Goal: Information Seeking & Learning: Learn about a topic

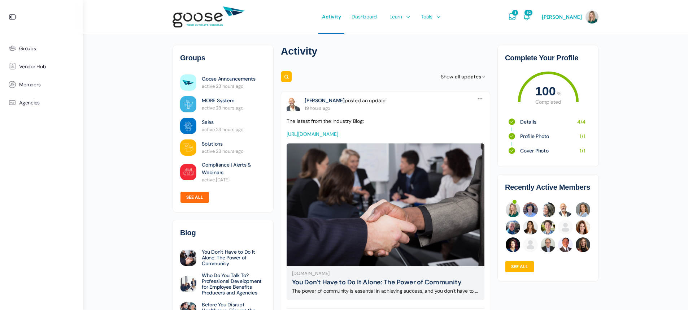
click at [199, 200] on link "See all" at bounding box center [194, 197] width 29 height 12
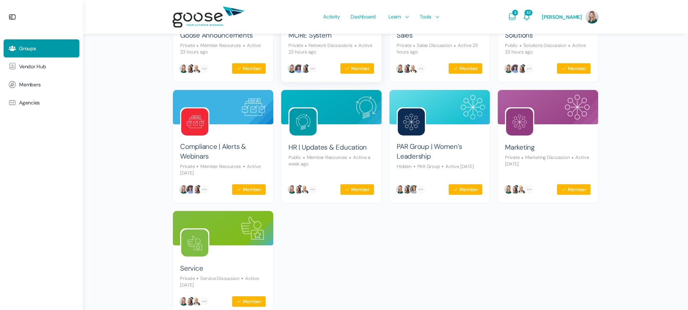
scroll to position [173, 0]
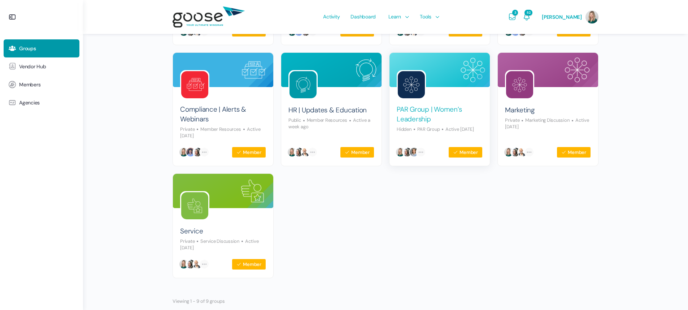
click at [412, 119] on link "PAR Group | Women’s Leadership" at bounding box center [440, 114] width 86 height 19
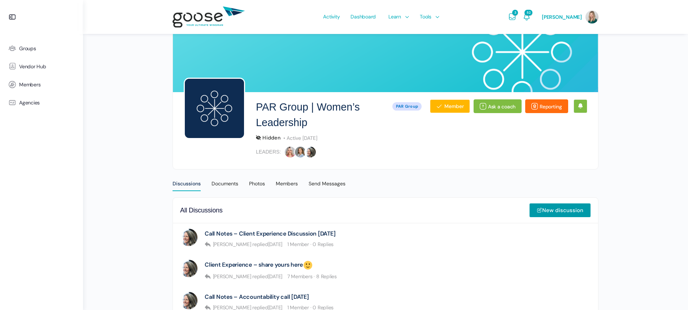
scroll to position [28, 0]
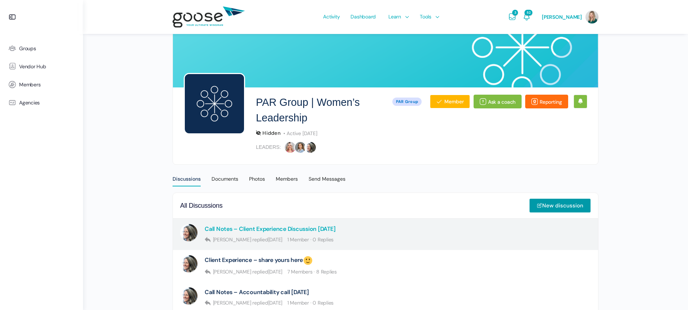
click at [270, 228] on link "Call Notes – Client Experience Discussion 9.25.25" at bounding box center [270, 228] width 131 height 7
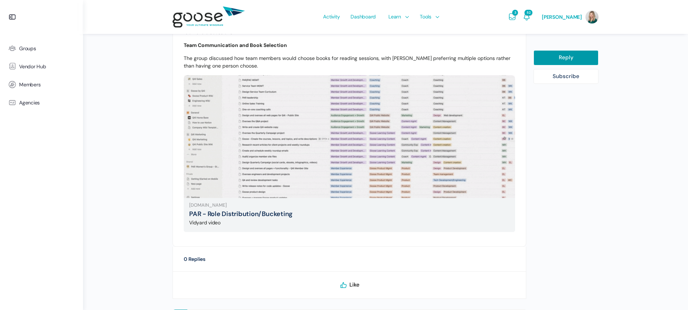
scroll to position [704, 0]
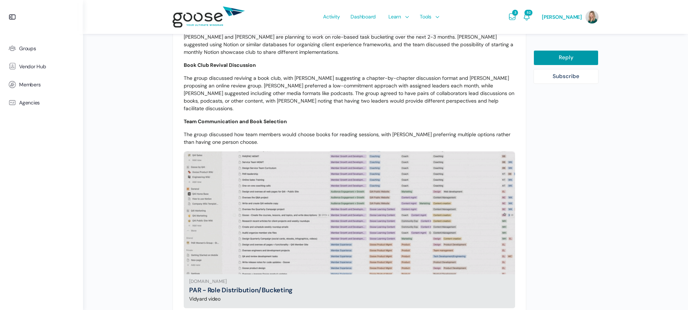
click at [350, 229] on img at bounding box center [350, 212] width 332 height 197
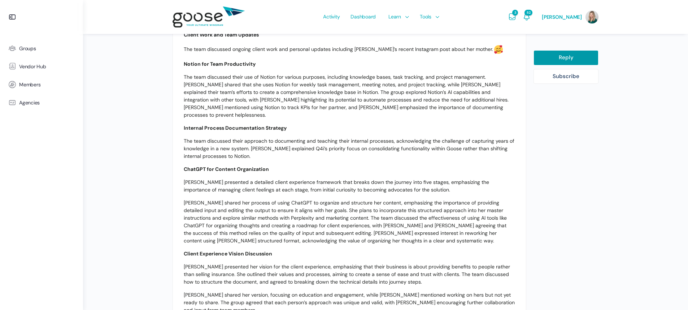
scroll to position [263, 0]
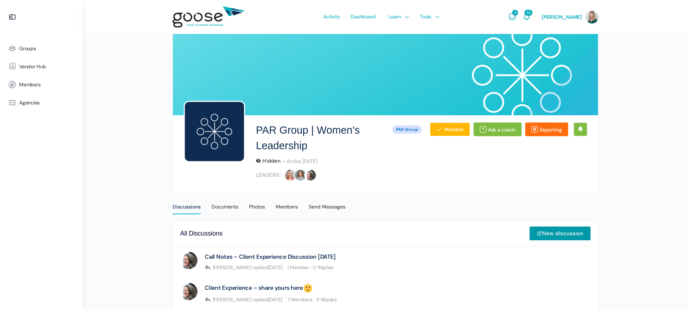
scroll to position [47, 0]
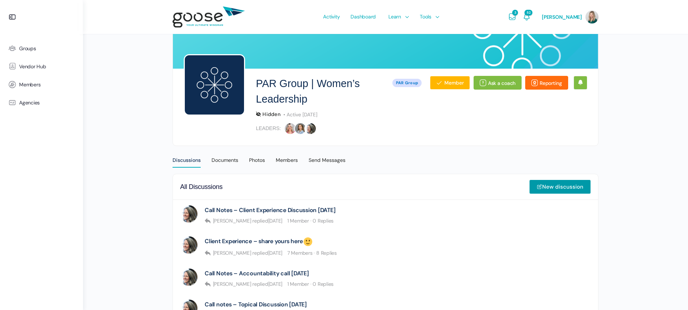
click at [152, 231] on e-page-transition at bounding box center [344, 155] width 688 height 310
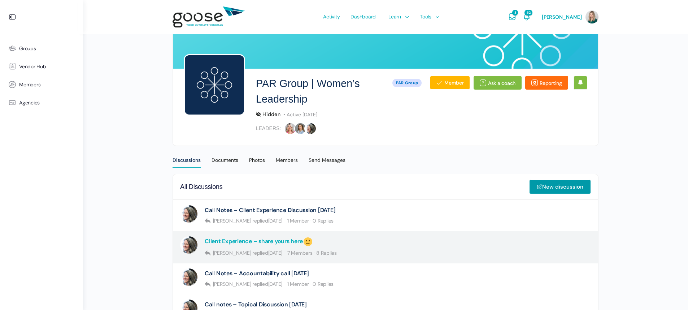
click at [295, 243] on link "Client Experience – share yours here" at bounding box center [259, 241] width 109 height 11
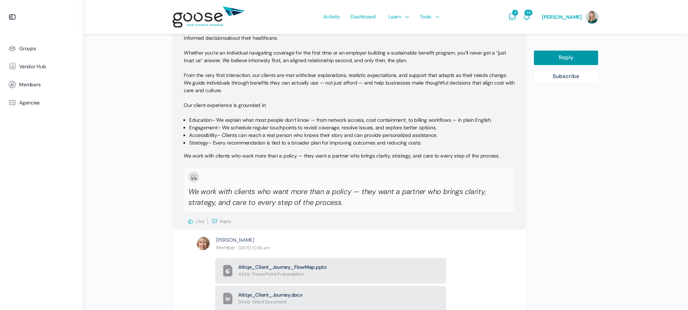
scroll to position [1508, 0]
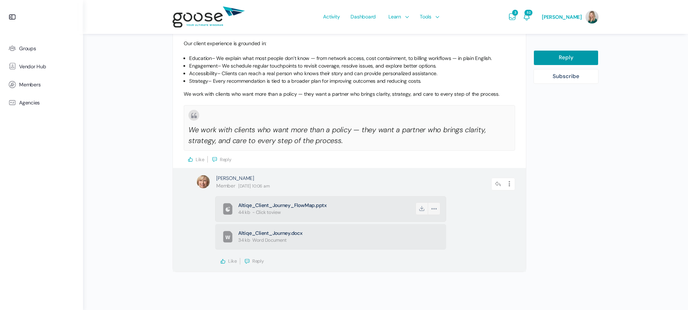
click at [308, 202] on span "Altiqe_Client_Journey_FlowMap.pptx" at bounding box center [326, 205] width 176 height 7
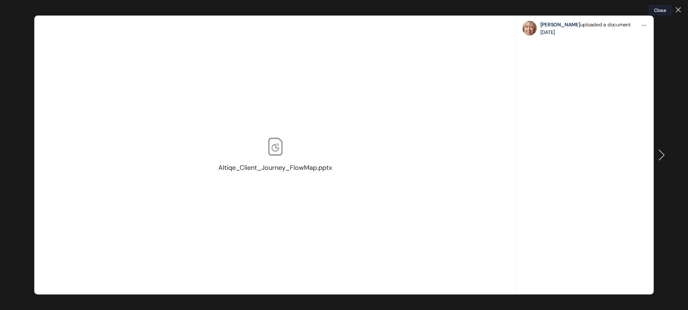
click at [676, 9] on link at bounding box center [678, 10] width 5 height 6
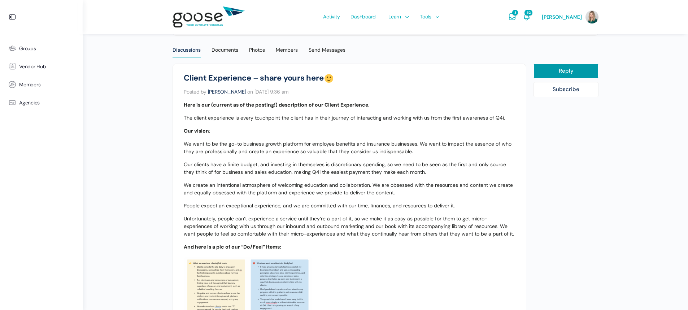
scroll to position [161, 0]
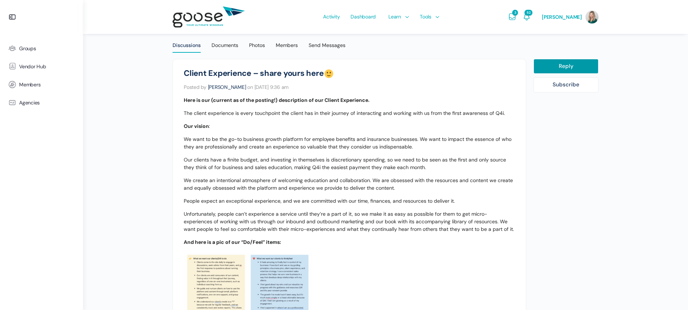
click at [453, 229] on p "Unfortunately, people can’t experience a service until they’re a part of it, so…" at bounding box center [350, 221] width 332 height 23
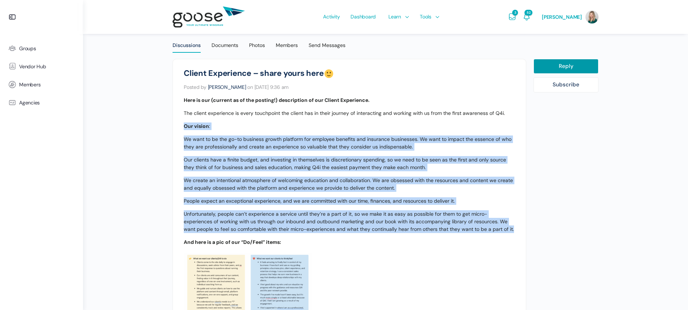
drag, startPoint x: 483, startPoint y: 229, endPoint x: 167, endPoint y: 124, distance: 333.6
copy div "Our vision : We want to be the go-to business growth platform for employee bene…"
drag, startPoint x: 641, startPoint y: 133, endPoint x: 357, endPoint y: 232, distance: 301.1
click at [357, 232] on p "Unfortunately, people can’t experience a service until they’re a part of it, so…" at bounding box center [350, 221] width 332 height 23
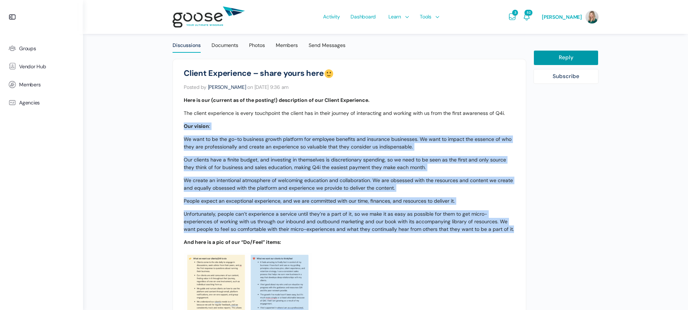
scroll to position [315, 0]
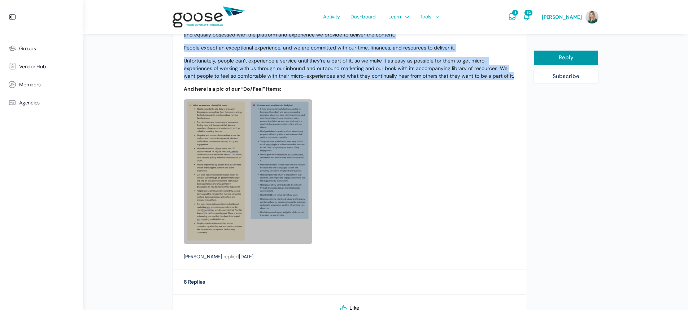
click at [271, 173] on link at bounding box center [248, 171] width 129 height 144
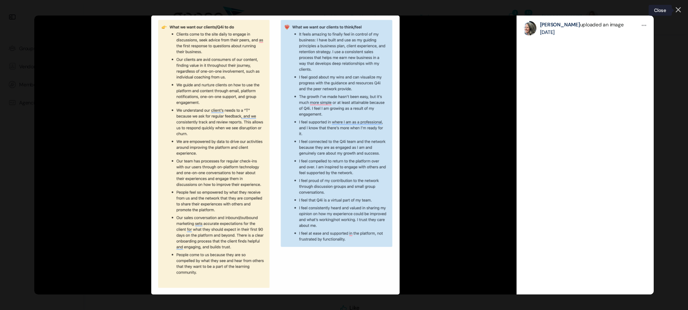
click at [677, 11] on icon at bounding box center [678, 10] width 4 height 4
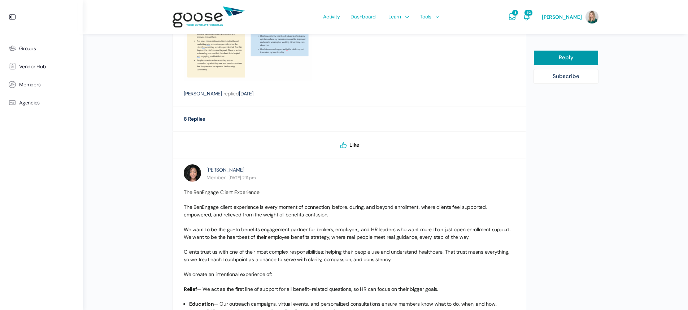
scroll to position [549, 0]
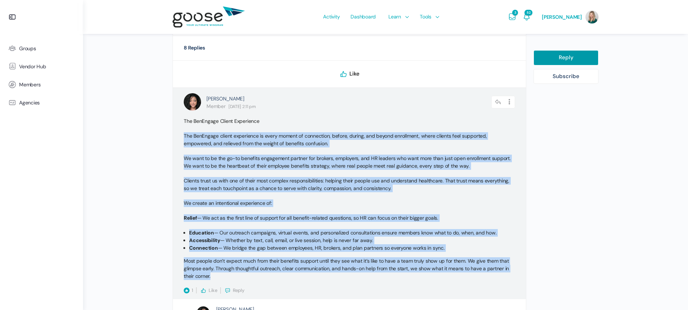
drag, startPoint x: 212, startPoint y: 278, endPoint x: 181, endPoint y: 133, distance: 148.0
click at [181, 133] on div "Sarah Taylor Member May 21, 2025 at 2:11 pm Reply Options Report Reply Report R…" at bounding box center [349, 193] width 353 height 211
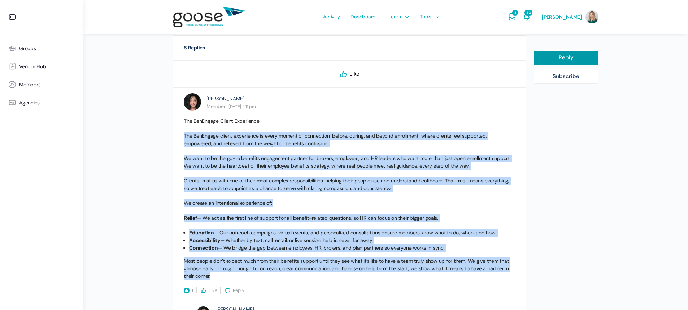
copy div "The BenEngage client experience is every moment of connection, before, during, …"
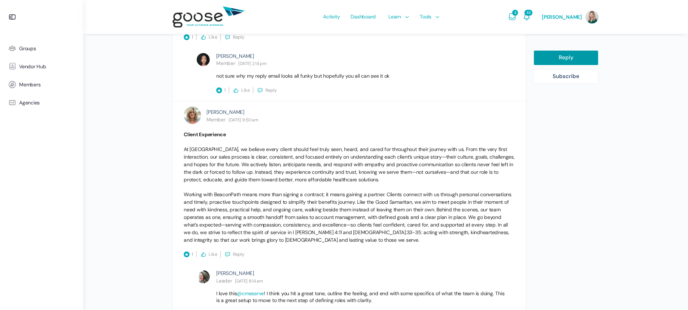
scroll to position [844, 0]
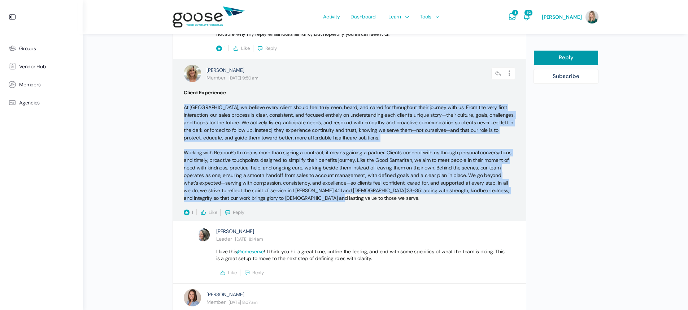
drag, startPoint x: 302, startPoint y: 195, endPoint x: 177, endPoint y: 106, distance: 153.0
click at [177, 106] on div "Casey Meserve Member September 17, 2025 at 9:50 am Reply Options Report Reply R…" at bounding box center [349, 140] width 353 height 162
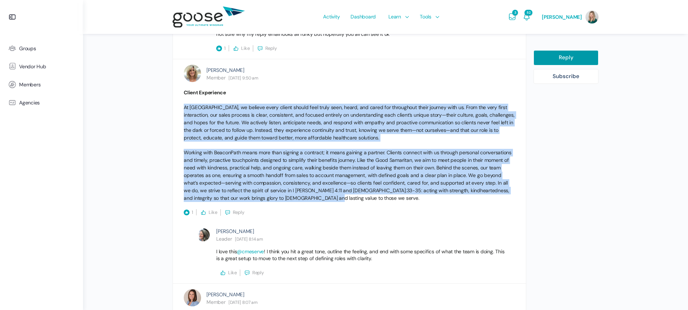
copy div "At BeaconPath, we believe every client should feel truly seen, heard, and cared…"
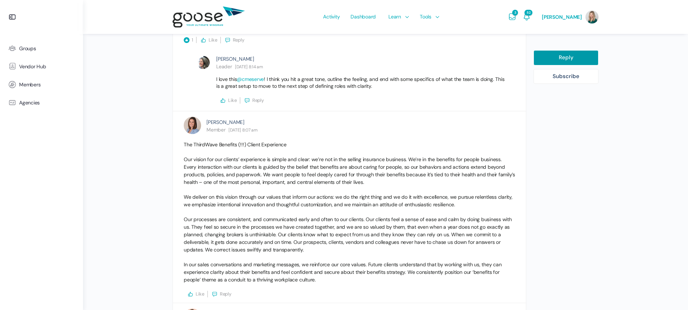
scroll to position [1052, 0]
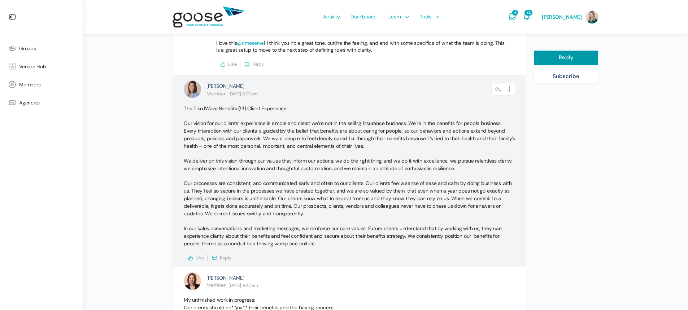
click at [338, 200] on p "Our processes are consistent, and communicated early and often to our clients. …" at bounding box center [350, 198] width 332 height 38
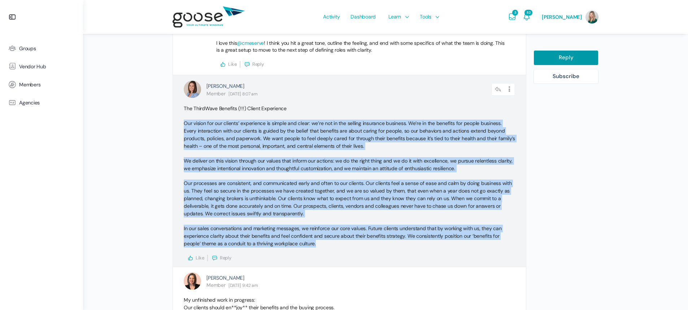
drag, startPoint x: 297, startPoint y: 235, endPoint x: 176, endPoint y: 120, distance: 167.8
click at [176, 120] on div "Kaely Christensen Member September 25, 2025 at 8:07 am Reply Options Report Rep…" at bounding box center [349, 170] width 353 height 191
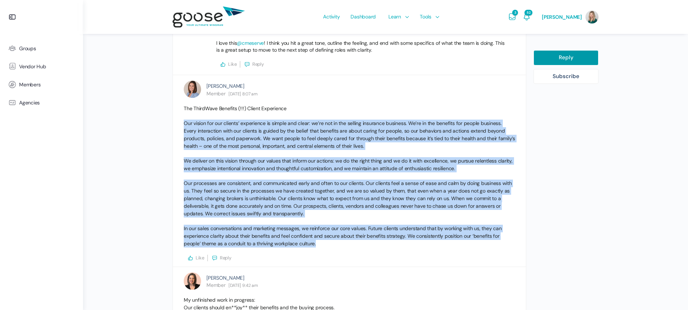
copy div "Our vision for our clients’ experience is simple and clear: we’re not in the se…"
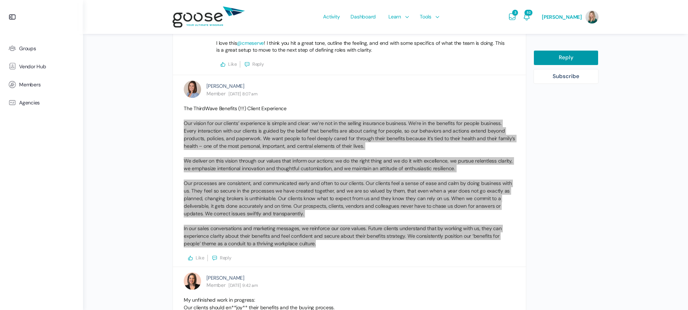
scroll to position [1084, 0]
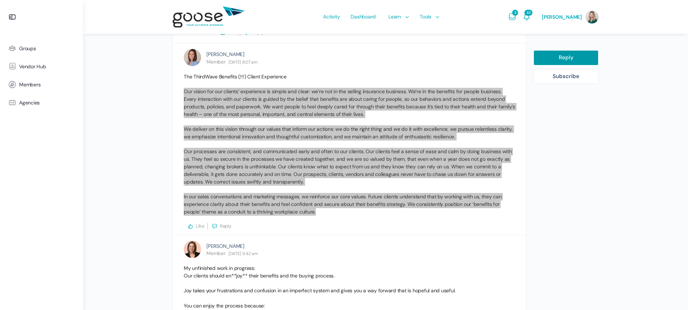
click at [337, 210] on p "In our sales conversations and marketing messages, we reinforce our core values…" at bounding box center [350, 204] width 332 height 23
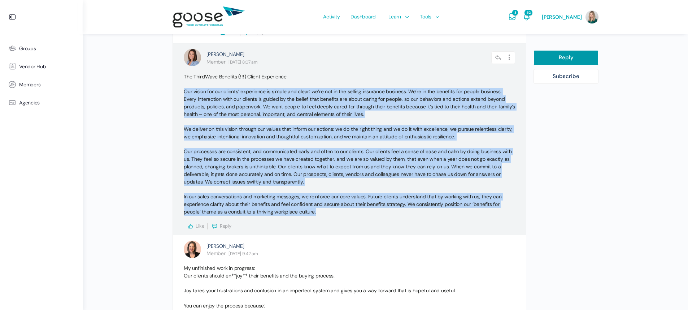
scroll to position [1237, 0]
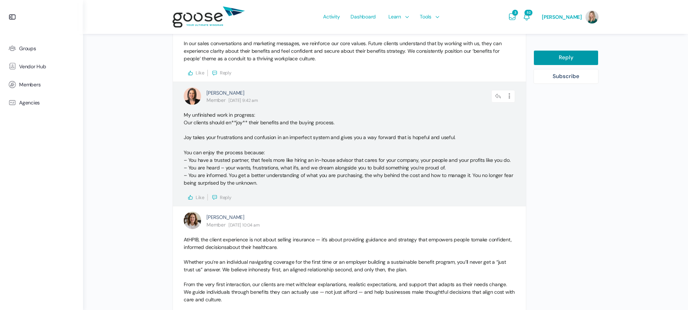
click at [242, 160] on p "Joy takes your frustrations and confusion in an imperfect system and gives you …" at bounding box center [350, 160] width 332 height 53
drag, startPoint x: 247, startPoint y: 178, endPoint x: 184, endPoint y: 120, distance: 85.1
click at [184, 120] on div "My unfinished work in progress: Our clients should en**joy** their benefits and…" at bounding box center [350, 155] width 332 height 89
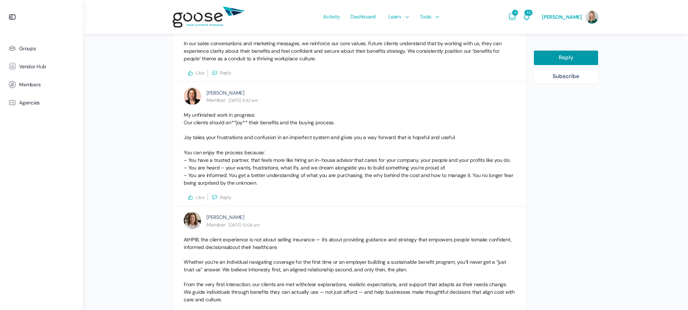
copy div "Our clients should en**joy** their benefits and the buying process. Joy takes y…"
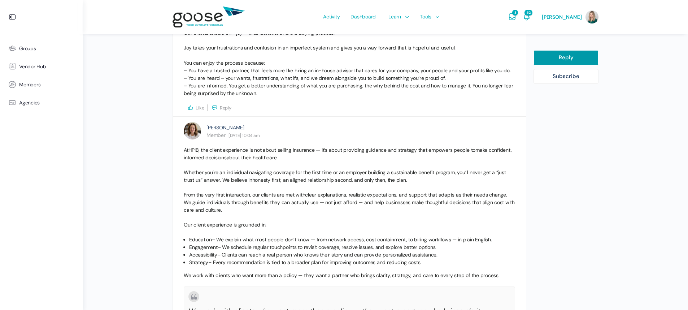
scroll to position [1401, 0]
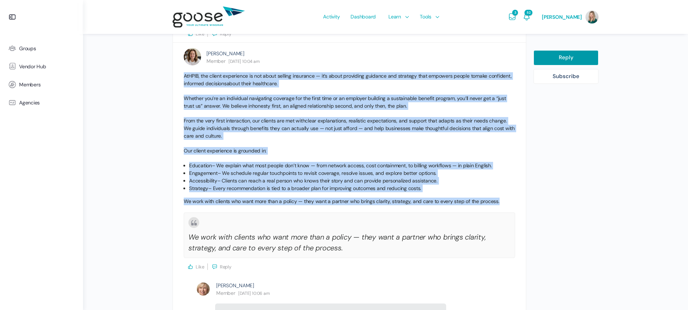
drag, startPoint x: 496, startPoint y: 198, endPoint x: 158, endPoint y: 66, distance: 362.0
copy div "At HPIB , the client experience is not about selling insurance — it’s about pro…"
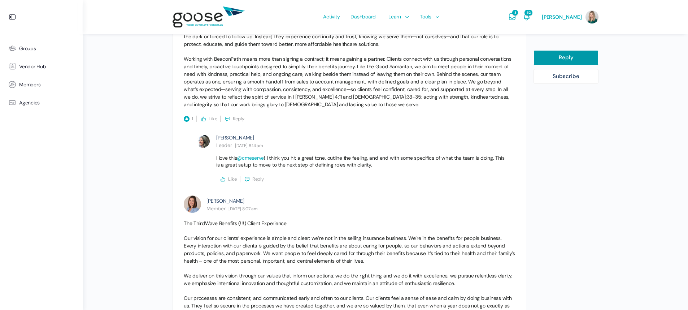
scroll to position [529, 0]
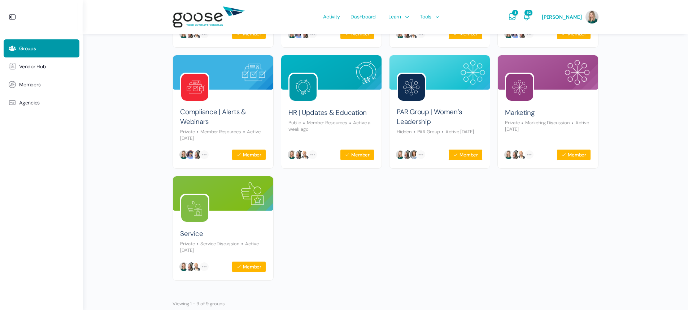
scroll to position [166, 0]
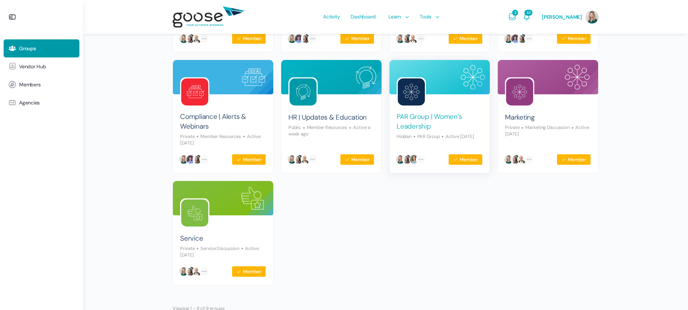
click at [409, 121] on link "PAR Group | Women’s Leadership" at bounding box center [440, 121] width 86 height 19
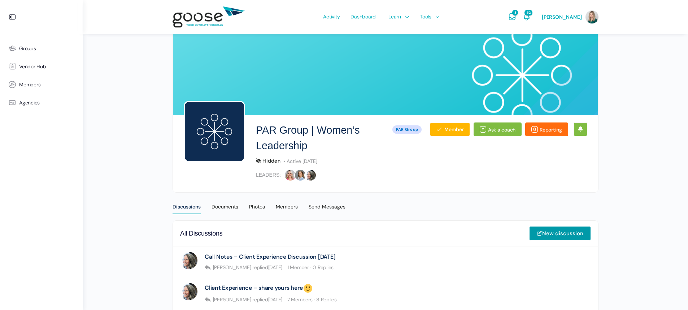
scroll to position [24, 0]
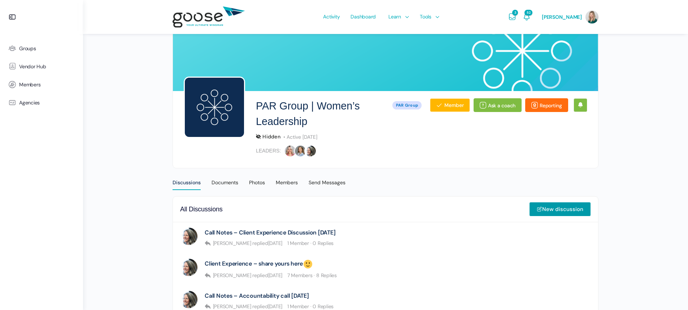
click at [255, 230] on e-page-transition at bounding box center [344, 155] width 688 height 310
click at [255, 233] on link "Call Notes – Client Experience Discussion [DATE]" at bounding box center [270, 232] width 131 height 7
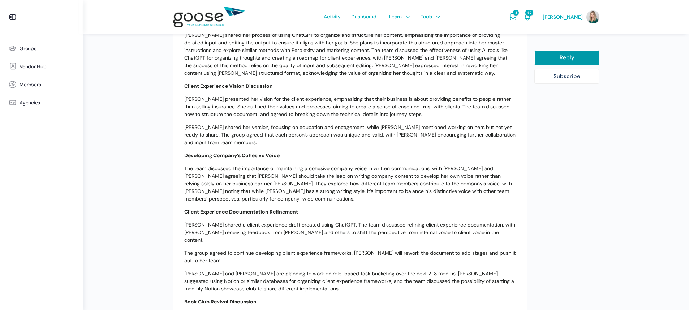
scroll to position [472, 0]
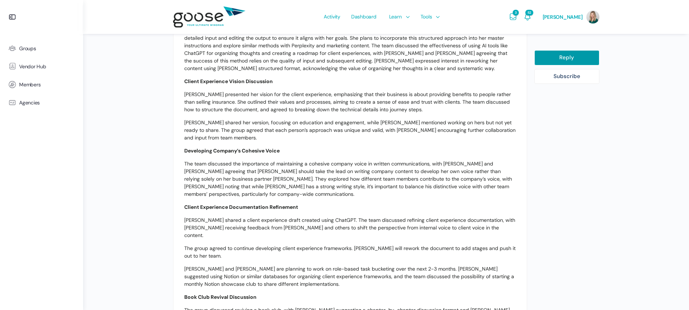
click at [368, 216] on p "Taylor shared a client experience draft created using ChatGPT. The team discuss…" at bounding box center [350, 227] width 332 height 23
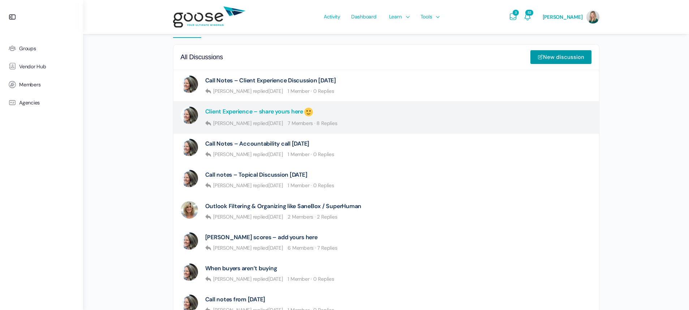
scroll to position [172, 0]
